Goal: Task Accomplishment & Management: Use online tool/utility

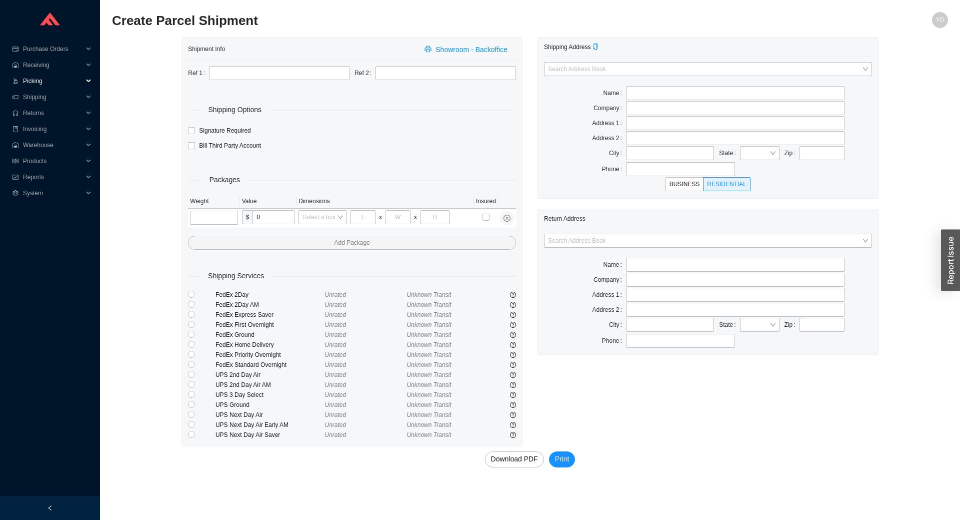
click at [43, 81] on span "Picking" at bounding box center [53, 81] width 60 height 16
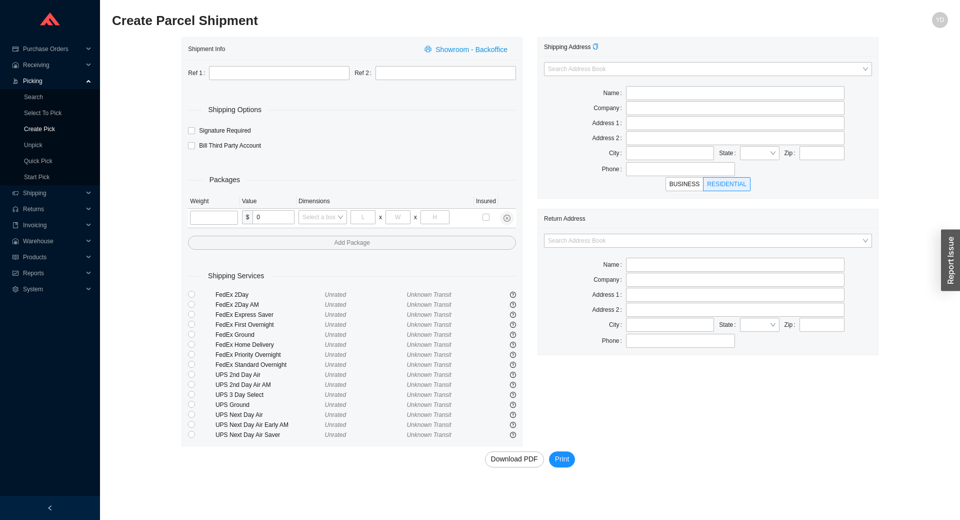
click at [50, 132] on link "Create Pick" at bounding box center [39, 129] width 31 height 7
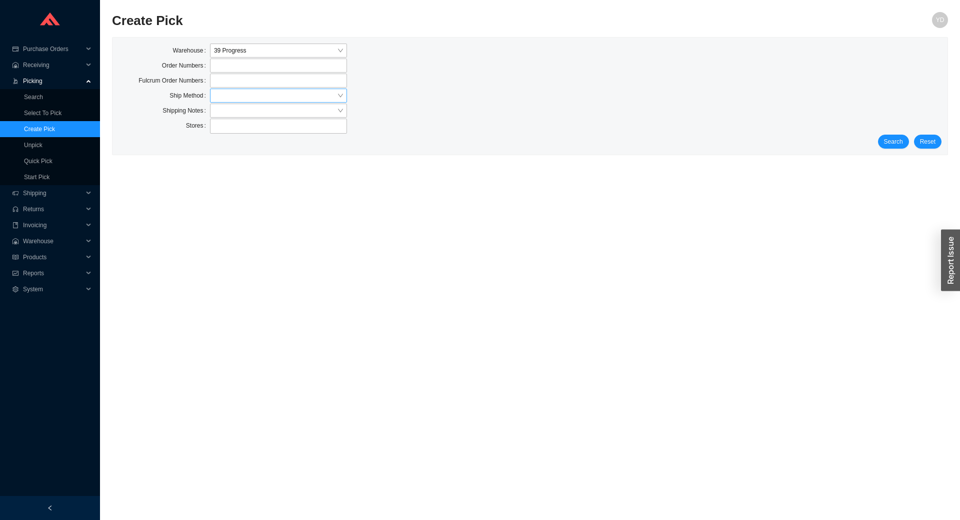
click at [251, 96] on input "search" at bounding box center [275, 95] width 123 height 13
click at [256, 125] on div "Customer Pickup - Warehouse" at bounding box center [278, 127] width 129 height 9
click at [308, 101] on span "Customer Pickup - Warehouse" at bounding box center [278, 95] width 129 height 13
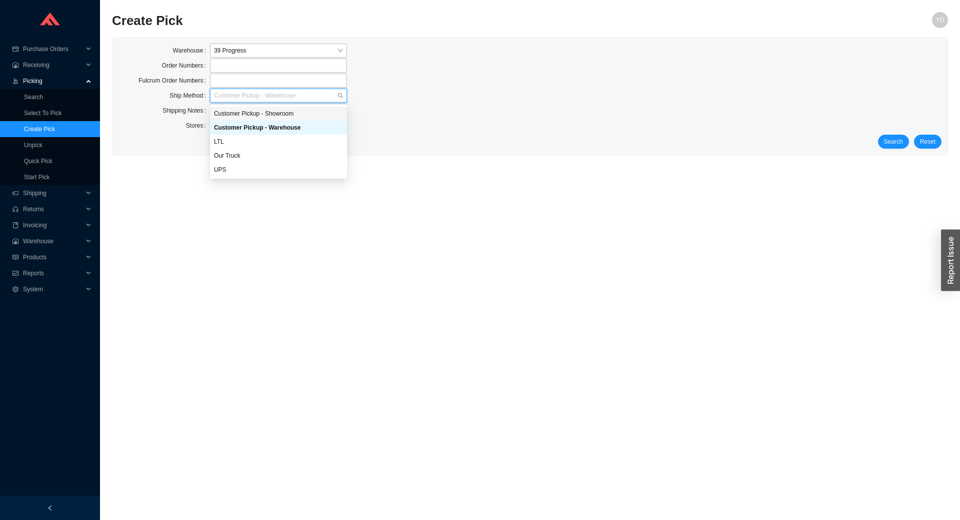
click at [307, 113] on div "Customer Pickup - Showroom" at bounding box center [278, 113] width 129 height 9
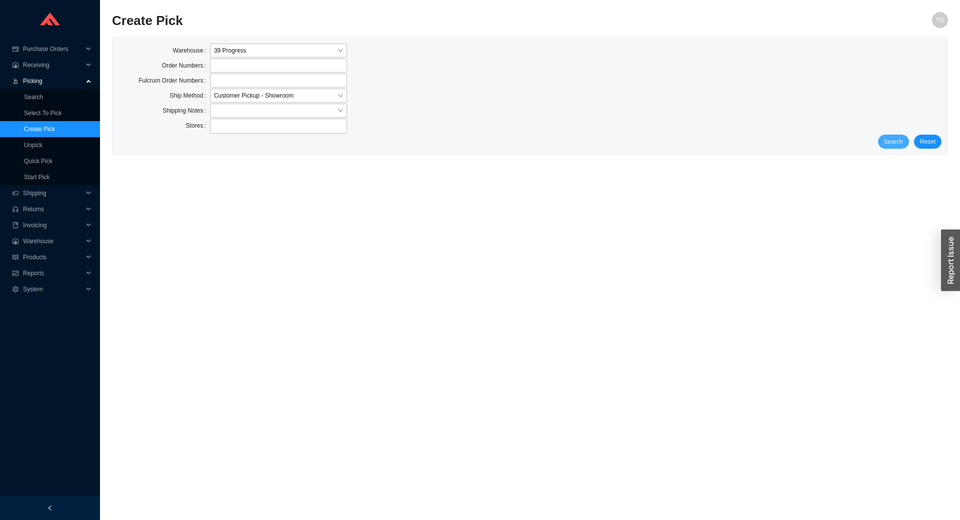
click at [898, 147] on span "Search" at bounding box center [893, 142] width 19 height 10
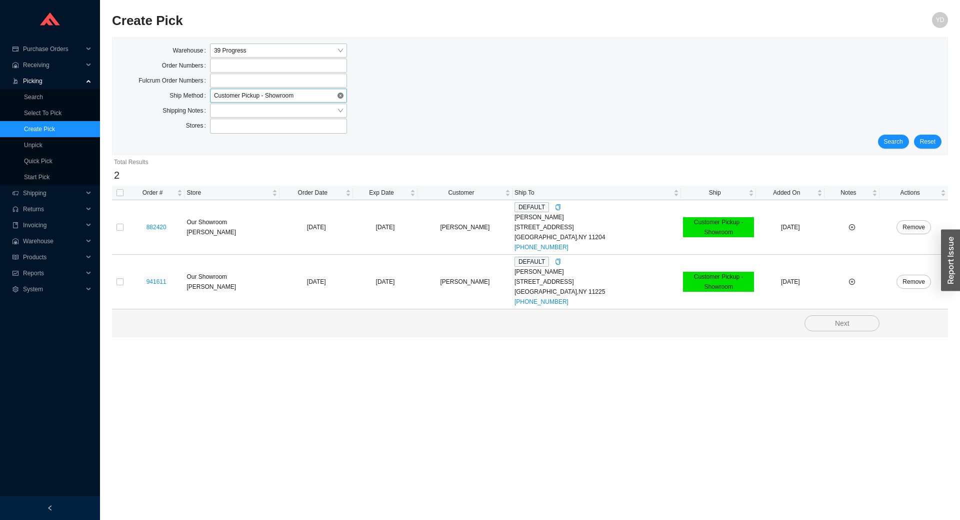
click at [287, 96] on span "Customer Pickup - Showroom" at bounding box center [278, 95] width 129 height 13
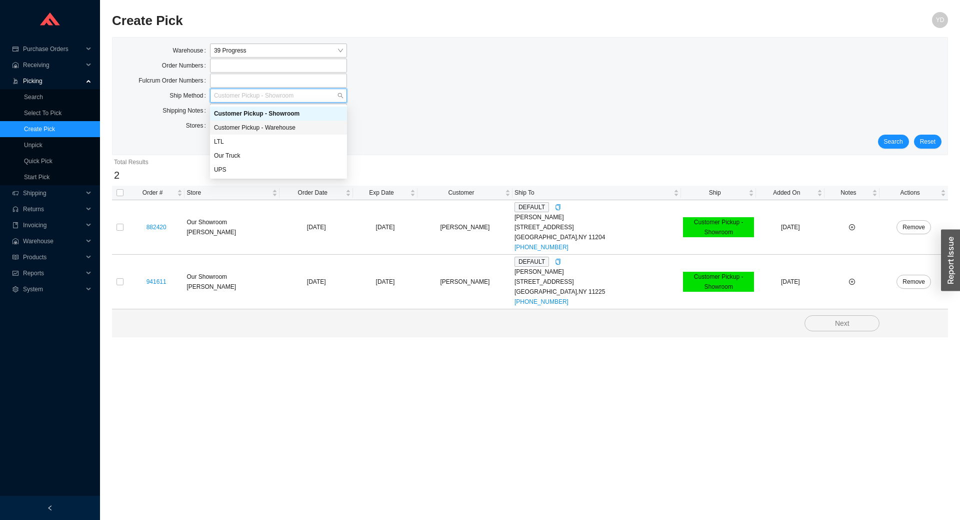
click at [285, 123] on div "Customer Pickup - Warehouse" at bounding box center [278, 127] width 129 height 9
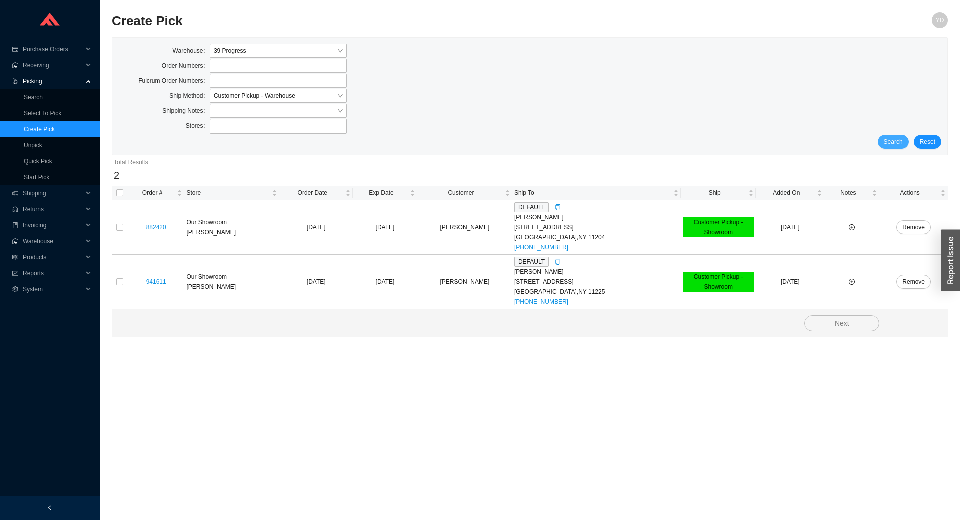
click at [895, 143] on span "Search" at bounding box center [893, 142] width 19 height 10
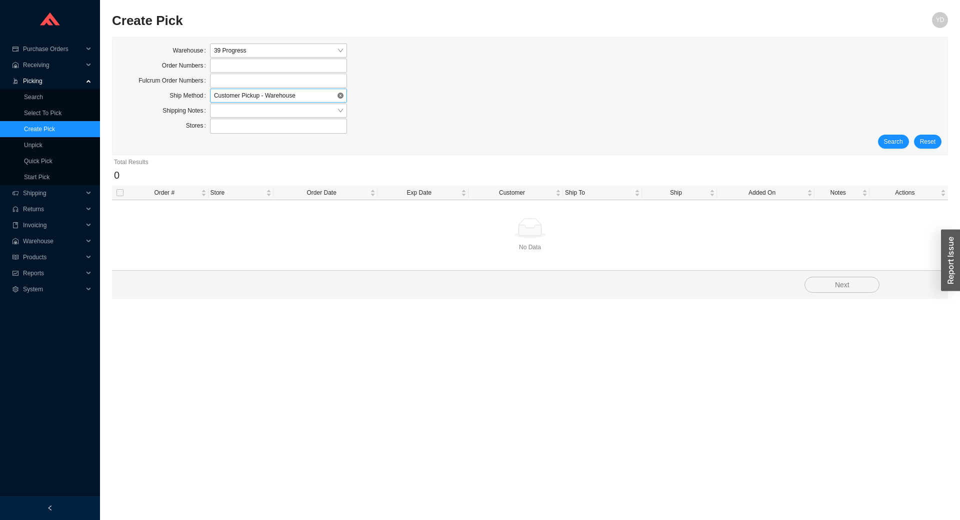
click at [307, 100] on span "Customer Pickup - Warehouse" at bounding box center [278, 95] width 129 height 13
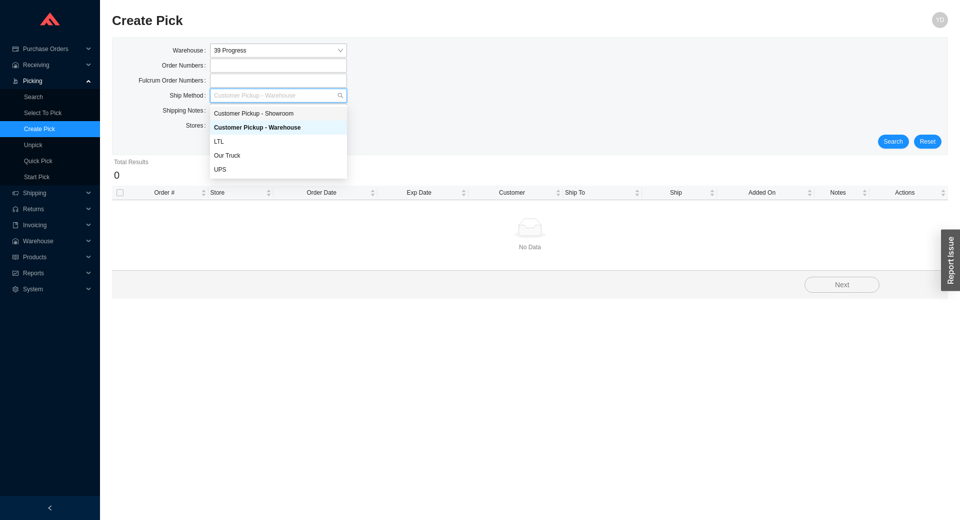
click at [301, 113] on div "Customer Pickup - Showroom" at bounding box center [278, 113] width 129 height 9
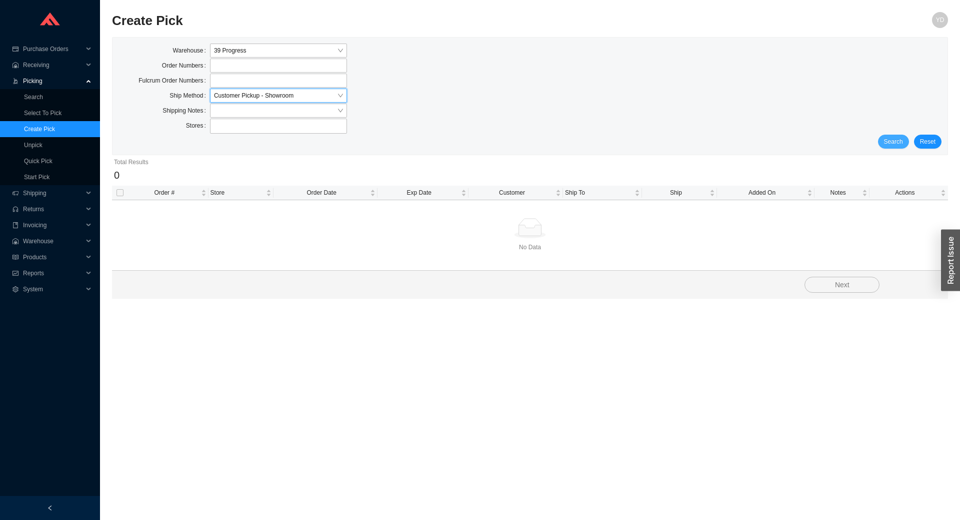
click at [896, 146] on span "Search" at bounding box center [893, 142] width 19 height 10
